Goal: Transaction & Acquisition: Obtain resource

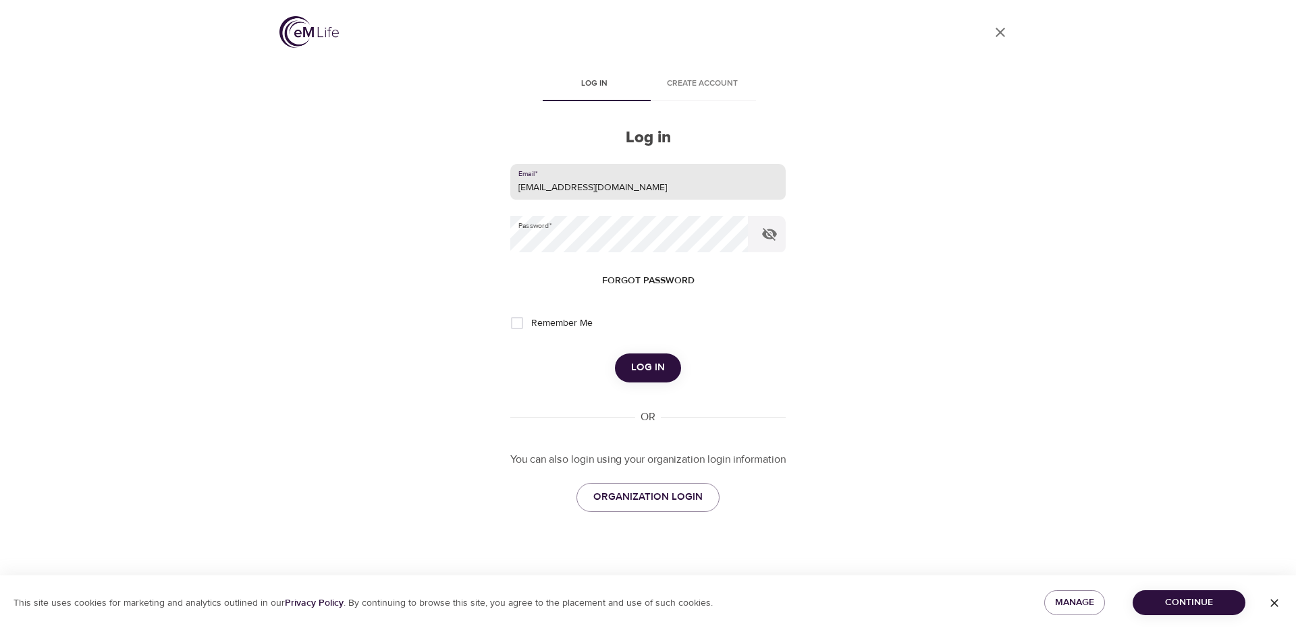
click at [589, 181] on input "[EMAIL_ADDRESS][DOMAIN_NAME]" at bounding box center [647, 182] width 275 height 36
drag, startPoint x: 913, startPoint y: 231, endPoint x: 721, endPoint y: 277, distance: 197.7
click at [913, 231] on div "User Profile Log in Create account Log in Email   * [EMAIL_ADDRESS][DOMAIN_NAME…" at bounding box center [647, 315] width 769 height 630
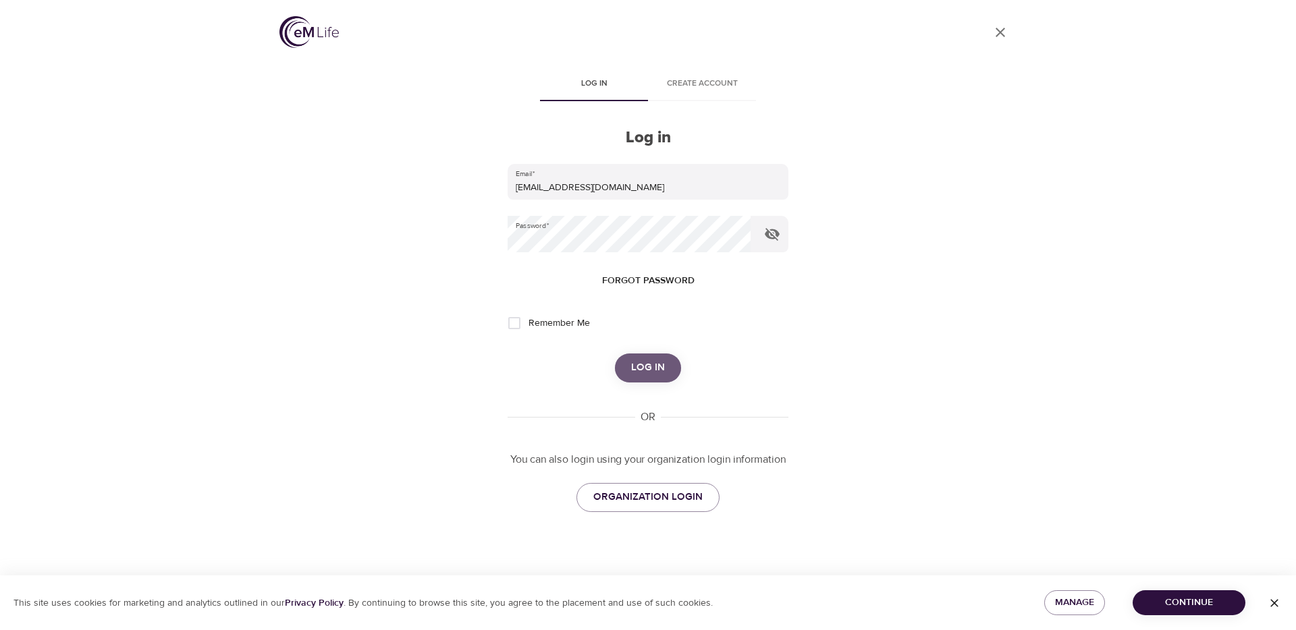
click at [665, 375] on button "Log in" at bounding box center [648, 368] width 66 height 28
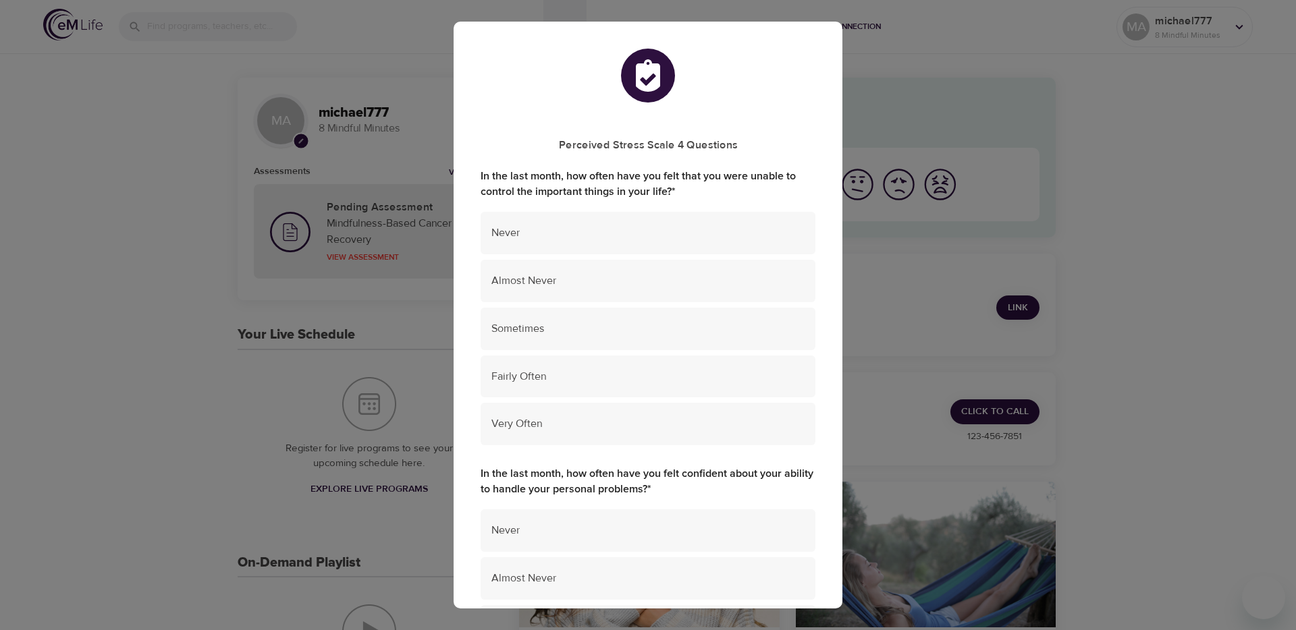
click at [1050, 149] on div "Perceived Stress Scale 4 Questions In the last month, how often have you felt t…" at bounding box center [648, 315] width 1296 height 630
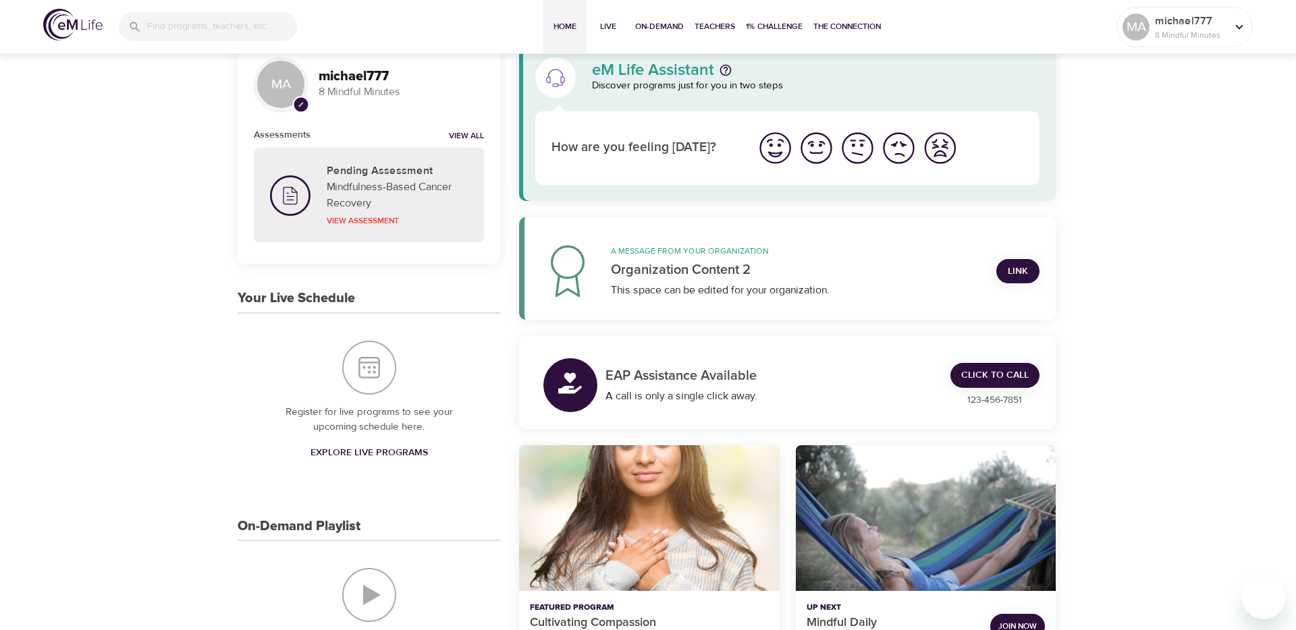
scroll to position [38, 0]
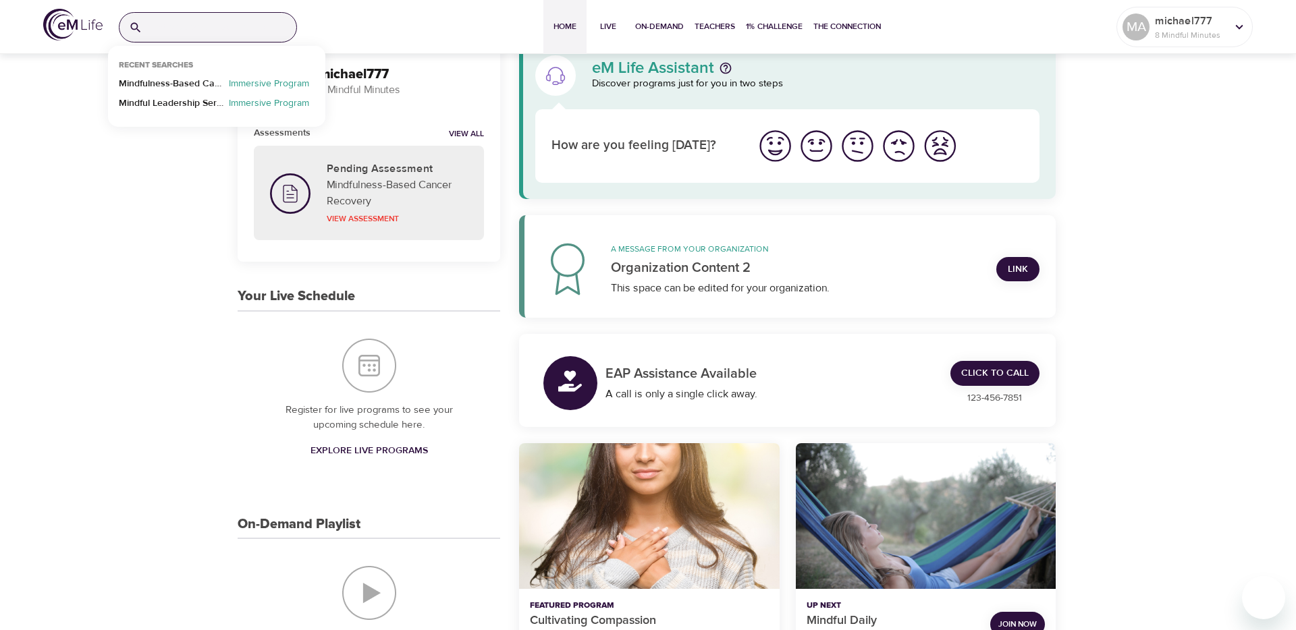
click at [193, 29] on input "search" at bounding box center [222, 27] width 148 height 29
click at [190, 84] on p "Mindfulness-Based Cancer Recovery" at bounding box center [171, 87] width 105 height 20
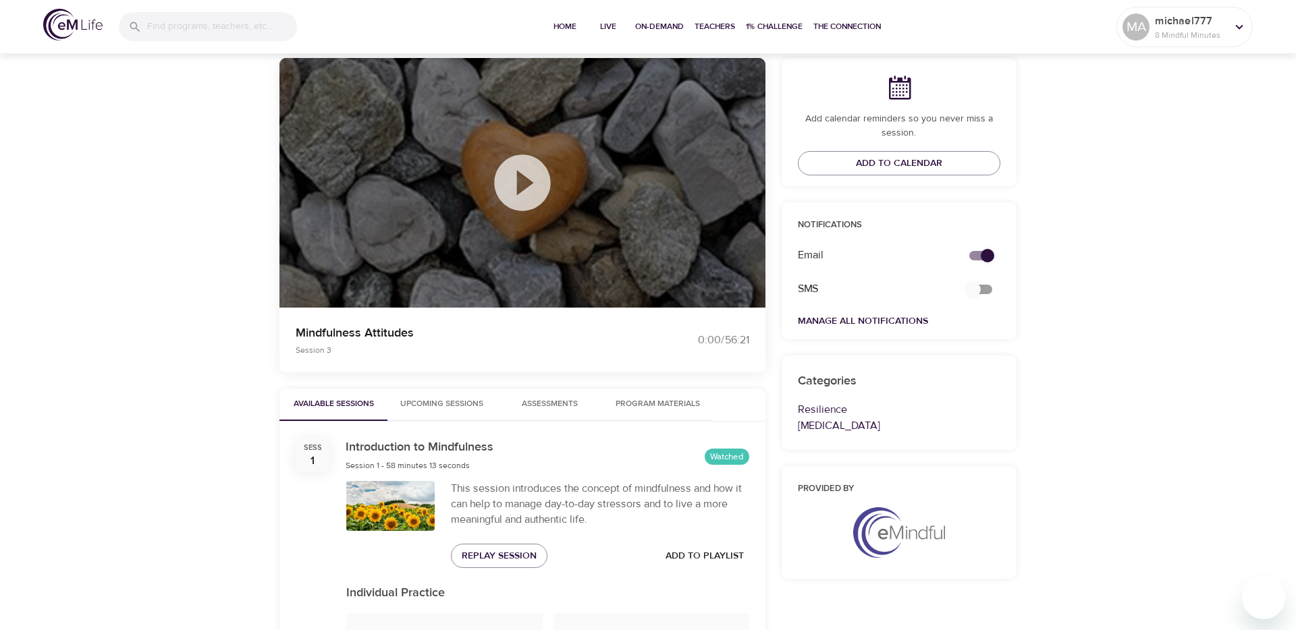
scroll to position [115, 0]
click at [636, 393] on button "Program Materials" at bounding box center [657, 404] width 108 height 32
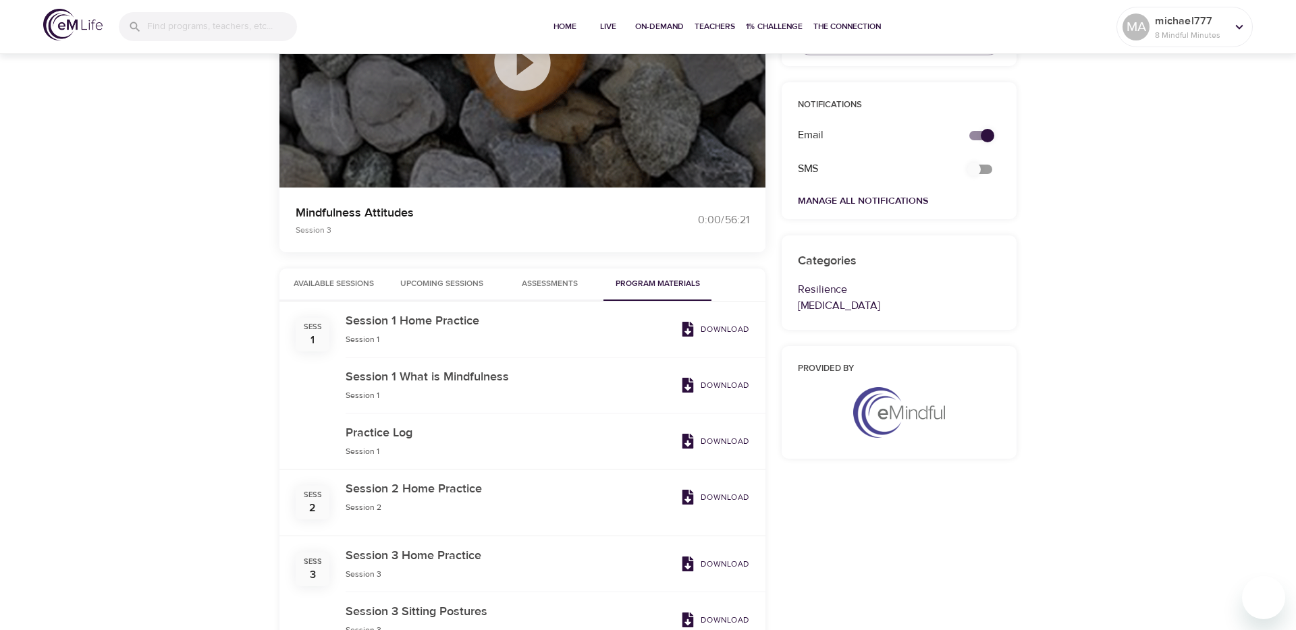
scroll to position [236, 0]
click at [724, 325] on p "Download" at bounding box center [725, 328] width 49 height 12
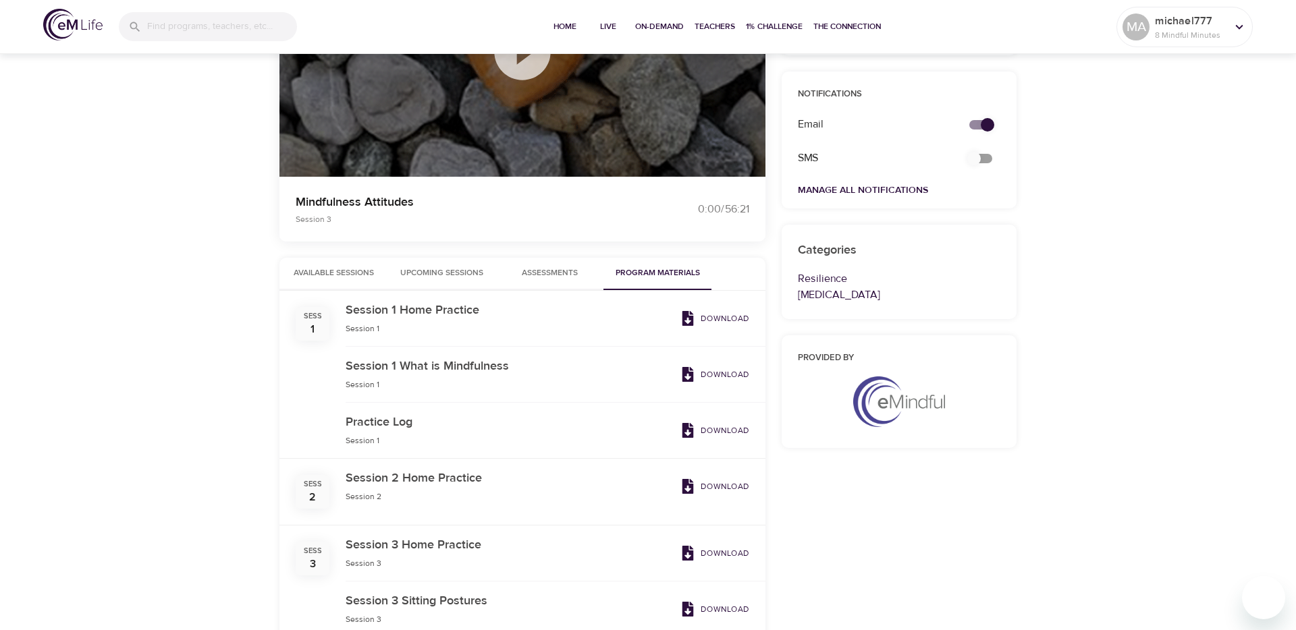
scroll to position [267, 0]
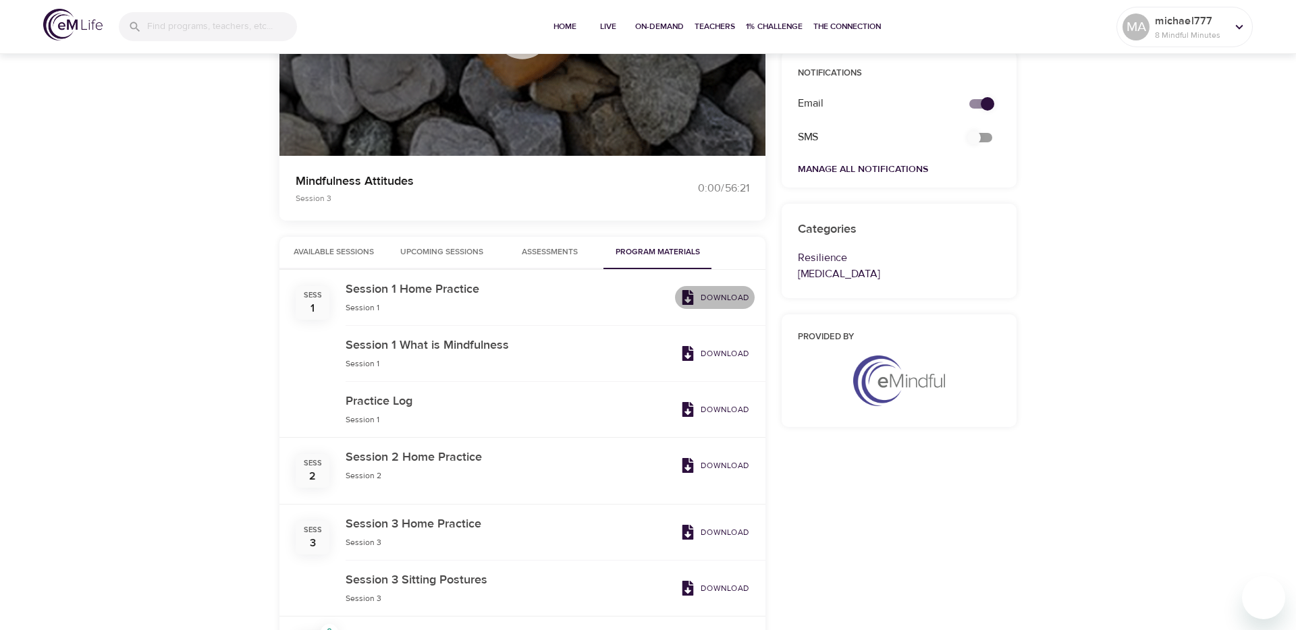
click at [724, 298] on p "Download" at bounding box center [725, 298] width 49 height 12
